Goal: Task Accomplishment & Management: Manage account settings

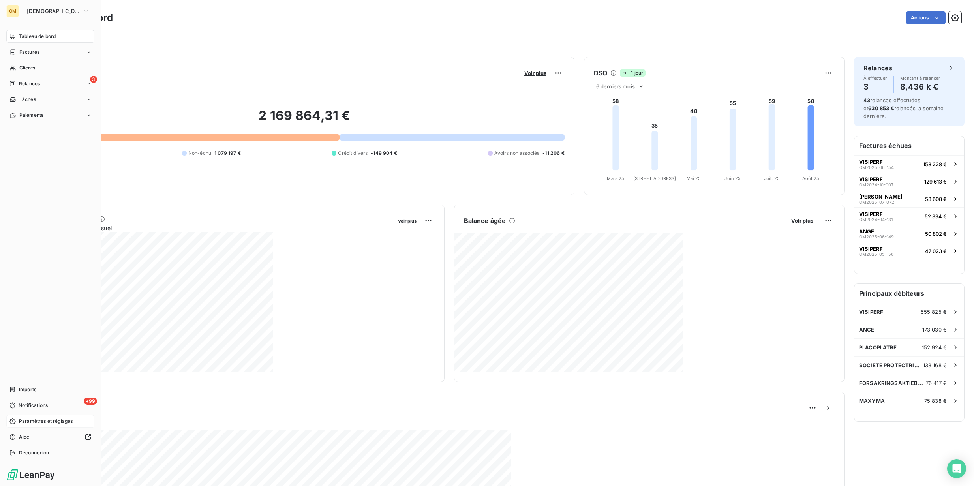
click at [36, 420] on span "Paramètres et réglages" at bounding box center [46, 421] width 54 height 7
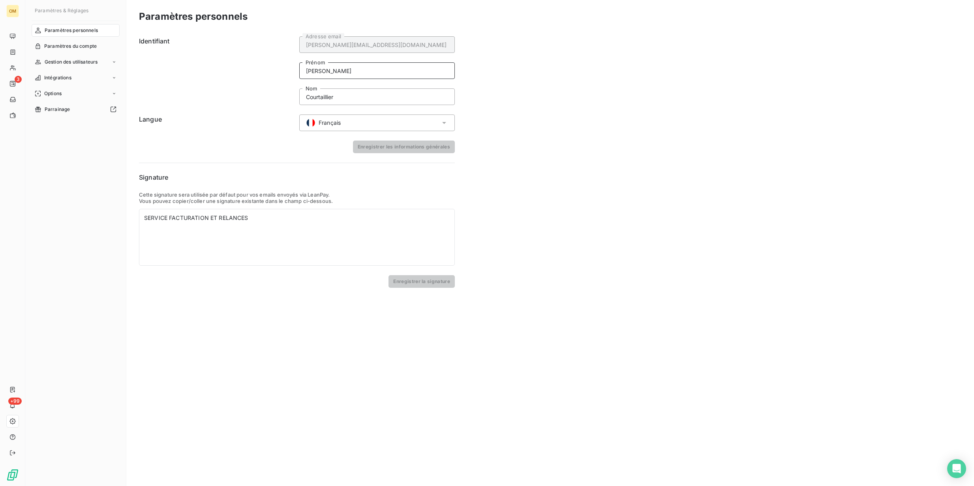
drag, startPoint x: 332, startPoint y: 70, endPoint x: 270, endPoint y: 69, distance: 61.6
click at [270, 69] on div "Identifiant [PERSON_NAME][EMAIL_ADDRESS][DOMAIN_NAME] Adresse email [PERSON_NAM…" at bounding box center [297, 70] width 316 height 69
type input "SERVICE"
type input "FACTURATION"
click at [404, 147] on button "Enregistrer les informations générales" at bounding box center [404, 147] width 102 height 13
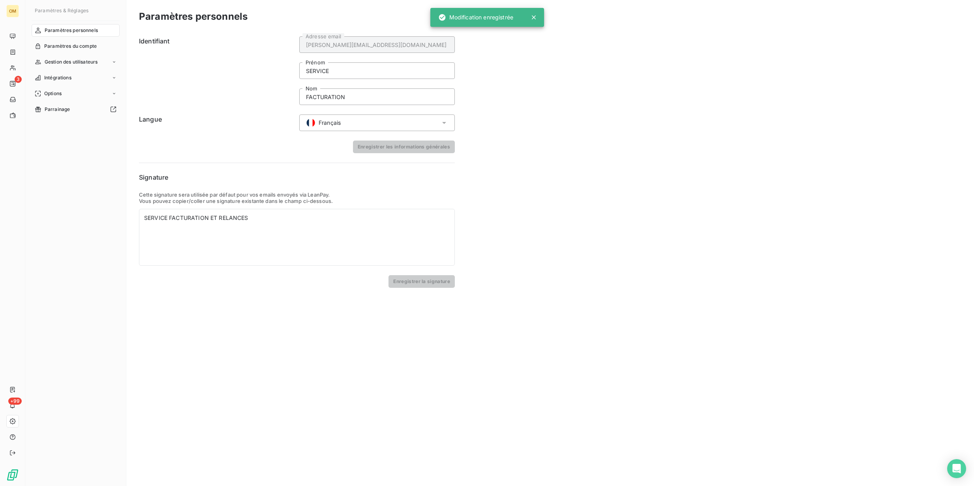
type input "[PERSON_NAME]"
type input "Courtaillier"
type input "SERVICE"
type input "FACTURATION"
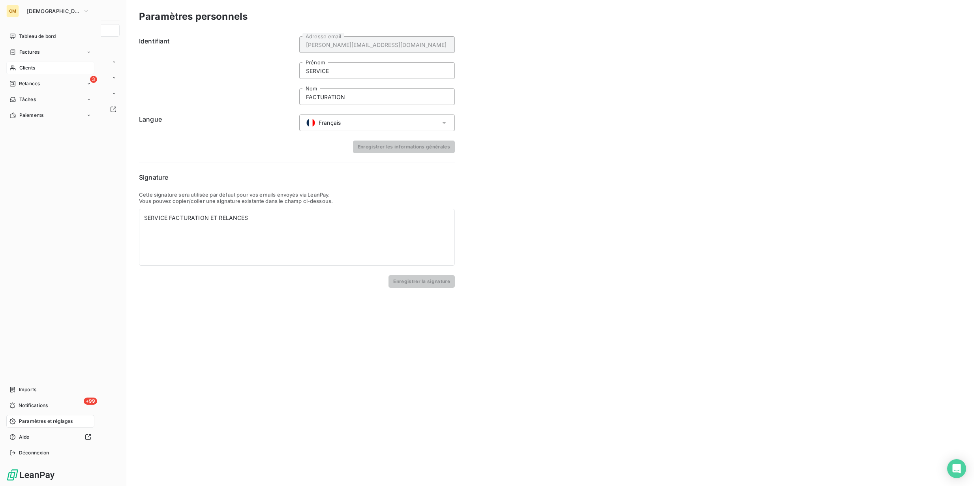
click at [26, 69] on span "Clients" at bounding box center [27, 67] width 16 height 7
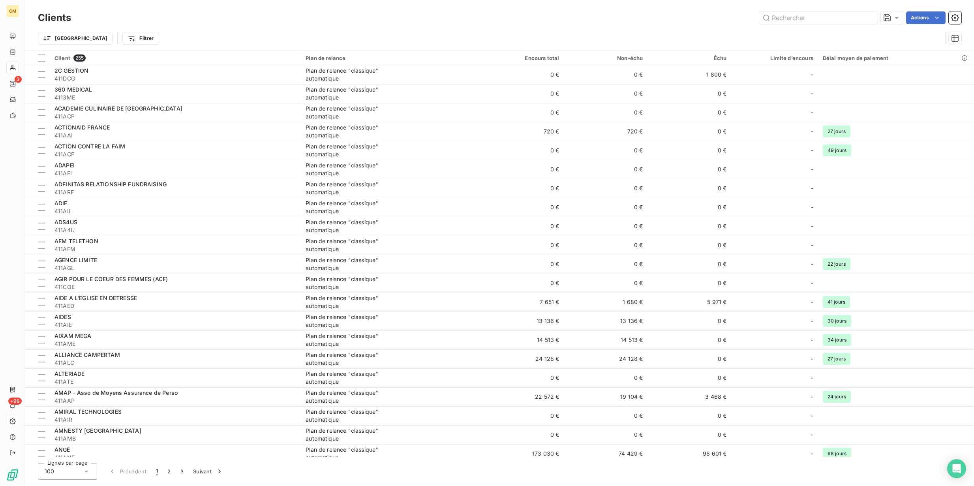
click at [763, 26] on div "Clients Actions" at bounding box center [500, 17] width 924 height 17
click at [797, 19] on input "text" at bounding box center [818, 17] width 118 height 13
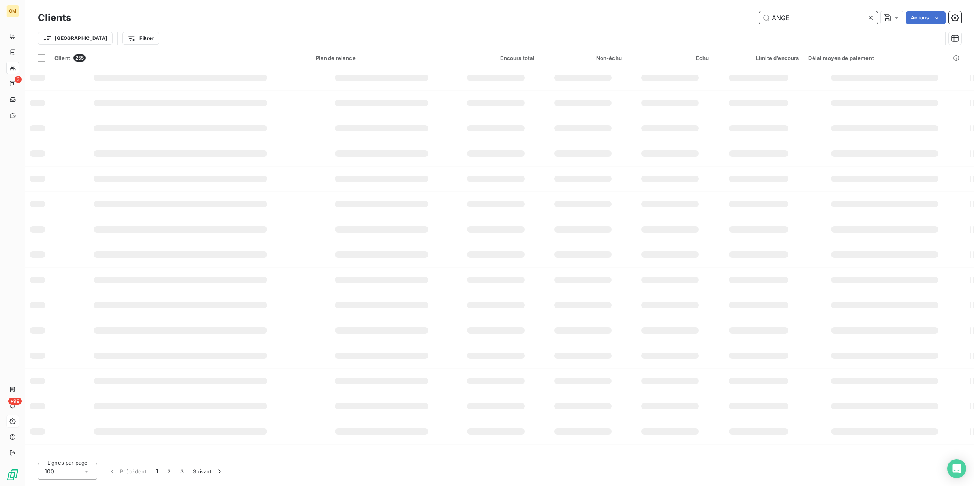
type input "ANGE"
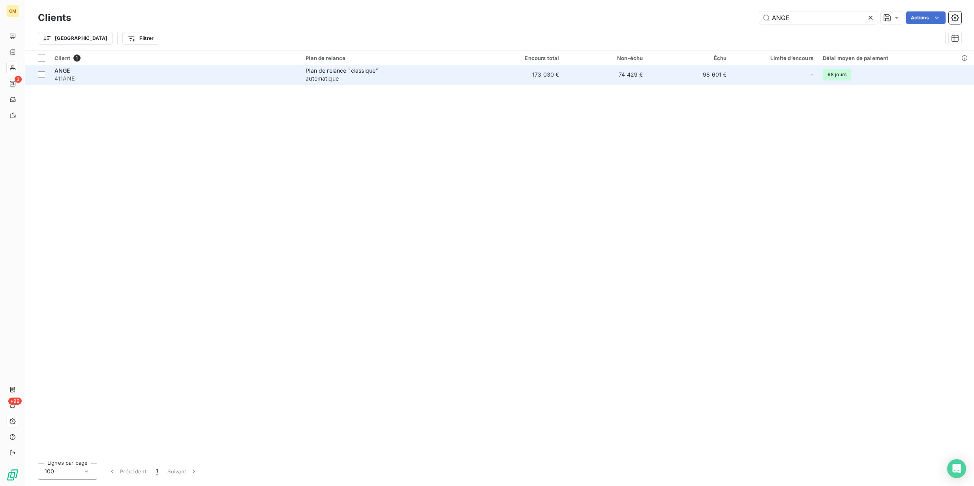
click at [488, 79] on td "173 030 €" at bounding box center [522, 74] width 84 height 19
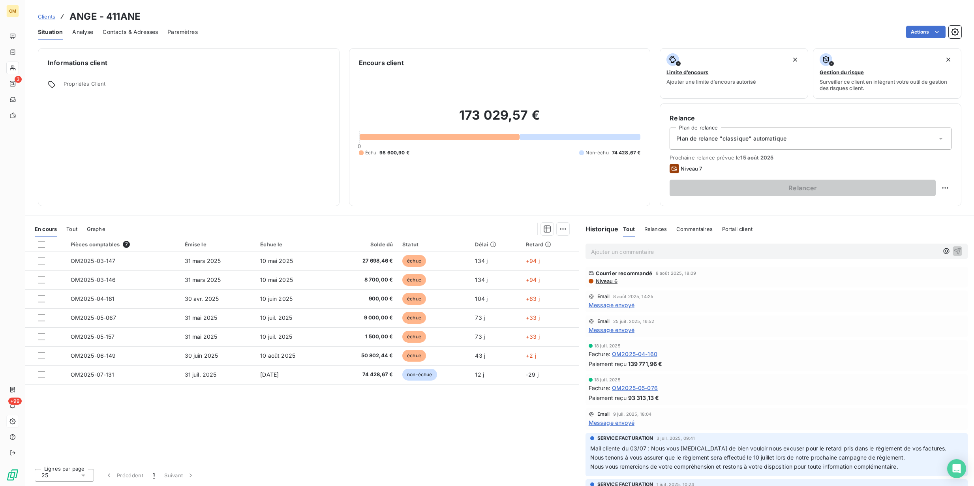
click at [70, 229] on span "Tout" at bounding box center [71, 229] width 11 height 6
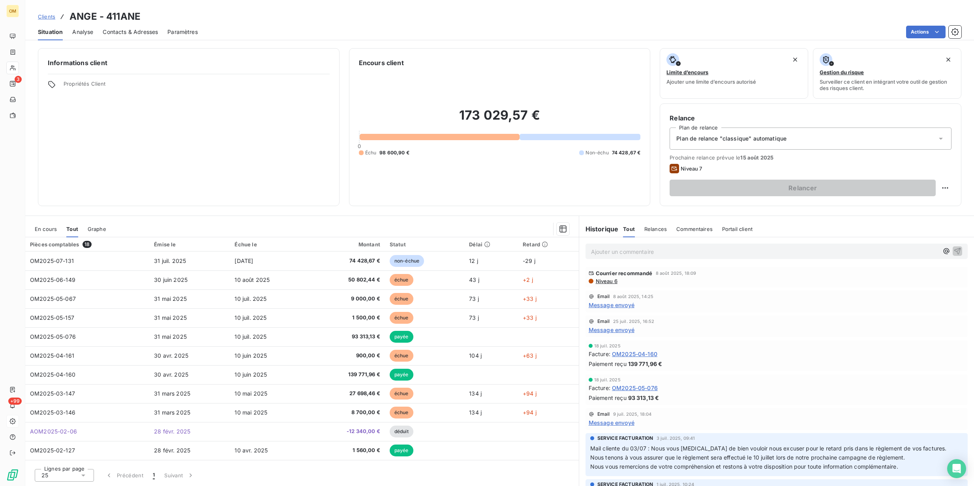
click at [47, 231] on span "En cours" at bounding box center [46, 229] width 22 height 6
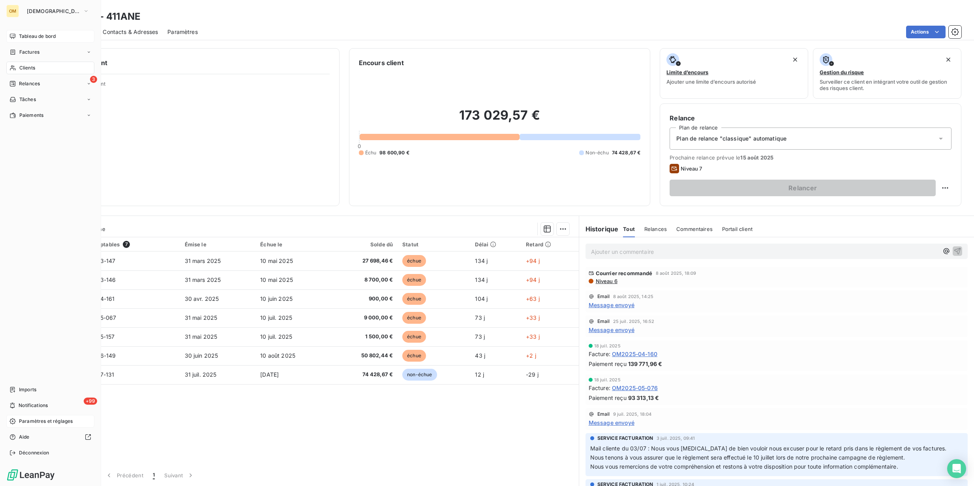
click at [24, 39] on span "Tableau de bord" at bounding box center [37, 36] width 37 height 7
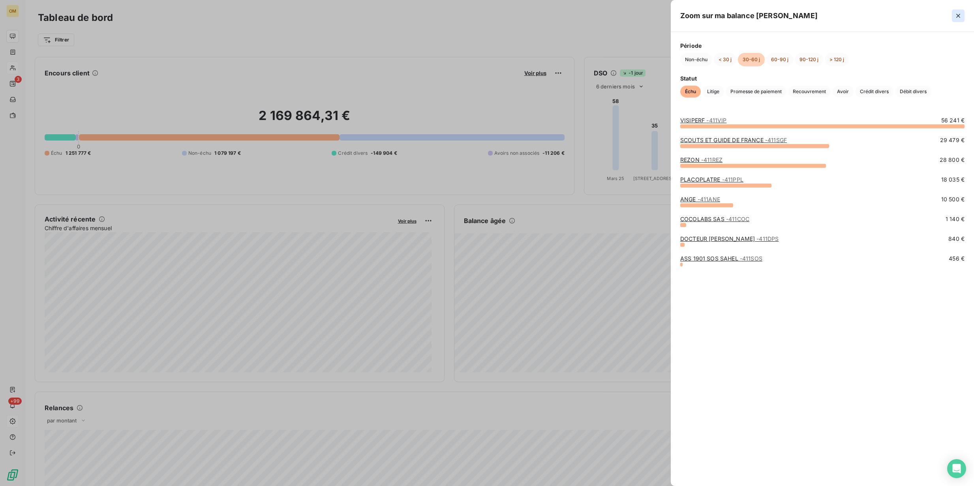
click at [860, 18] on icon "button" at bounding box center [959, 16] width 8 height 8
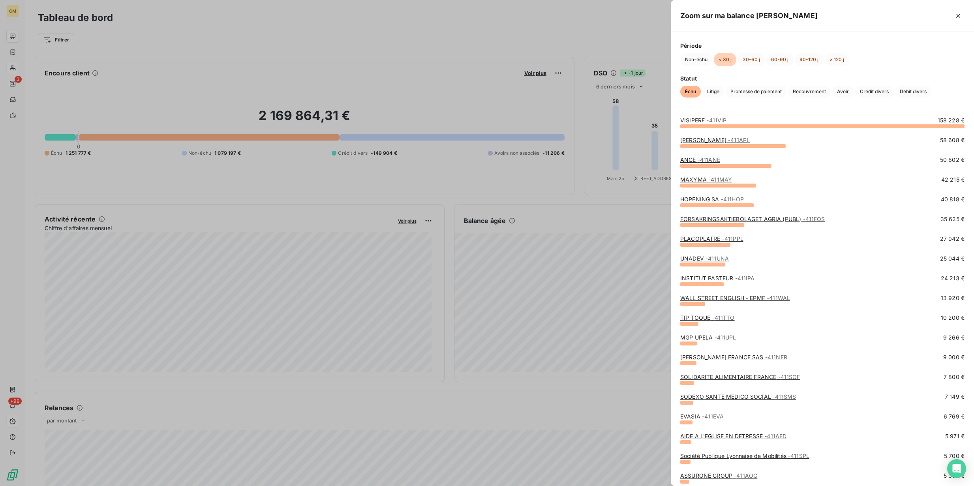
click at [562, 41] on div at bounding box center [487, 243] width 974 height 486
click at [634, 266] on div at bounding box center [487, 243] width 974 height 486
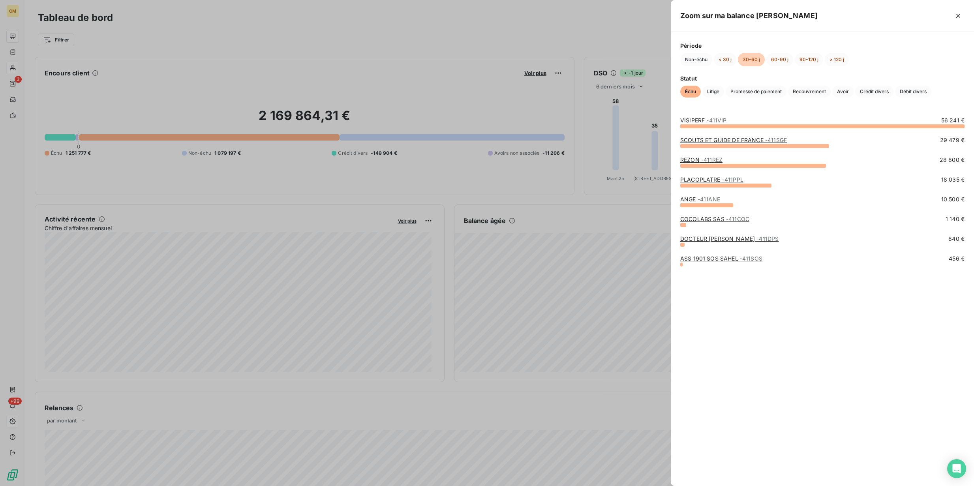
click at [491, 65] on div at bounding box center [487, 243] width 974 height 486
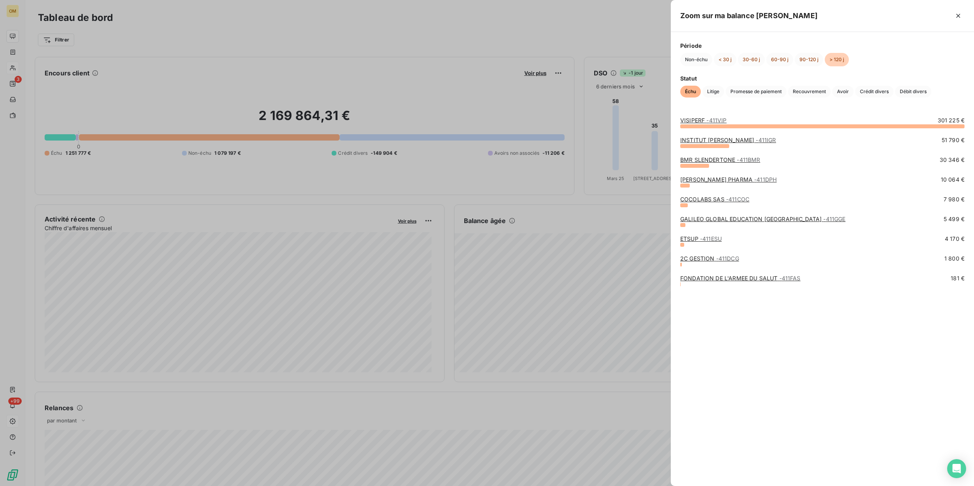
click at [575, 175] on div at bounding box center [487, 243] width 974 height 486
